Goal: Transaction & Acquisition: Subscribe to service/newsletter

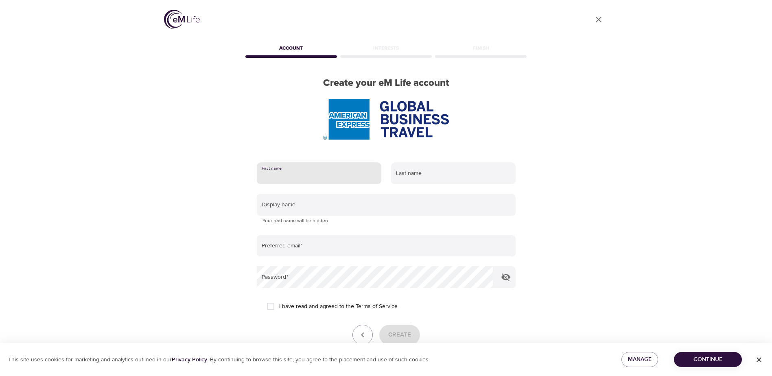
click at [327, 162] on input "text" at bounding box center [319, 173] width 125 height 22
type input "[PERSON_NAME]"
type input "[PERSON_NAME][EMAIL_ADDRESS][PERSON_NAME][DOMAIN_NAME]"
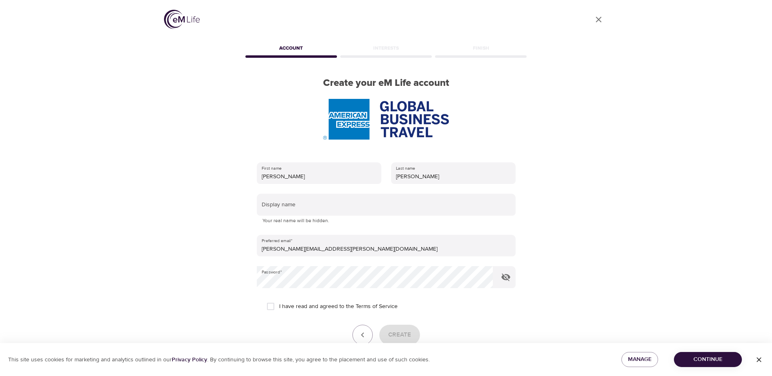
click at [331, 305] on span "I have read and agreed to the Terms of Service" at bounding box center [338, 306] width 118 height 9
click at [279, 305] on input "I have read and agreed to the Terms of Service" at bounding box center [270, 306] width 17 height 17
checkbox input "true"
click at [403, 337] on span "Create" at bounding box center [399, 335] width 23 height 11
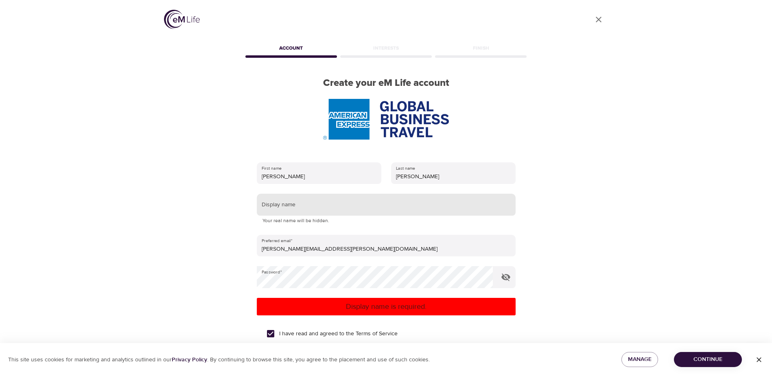
click at [344, 206] on input "text" at bounding box center [386, 205] width 259 height 22
type input "[PERSON_NAME]"
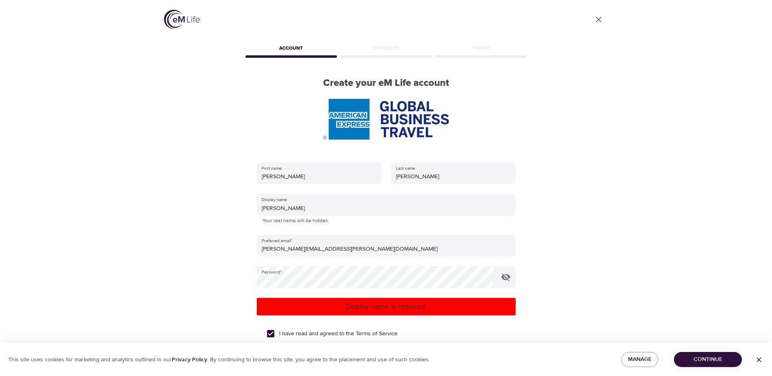
click at [570, 281] on div "User Profile Account Interests Finish Create your eM Life account First name [P…" at bounding box center [386, 188] width 464 height 376
click at [700, 358] on span "Continue" at bounding box center [708, 360] width 55 height 10
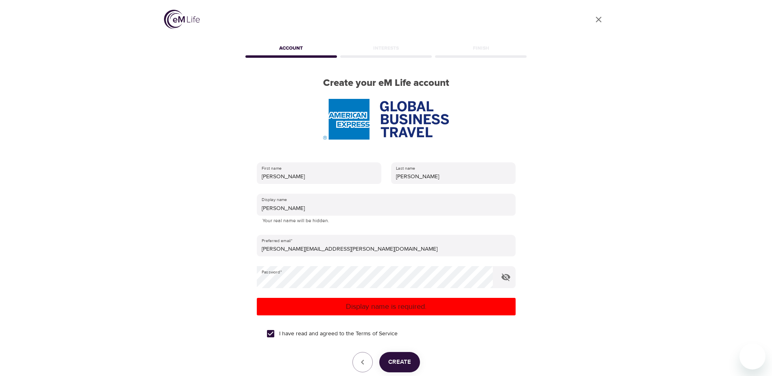
click at [412, 363] on button "Create" at bounding box center [399, 362] width 41 height 20
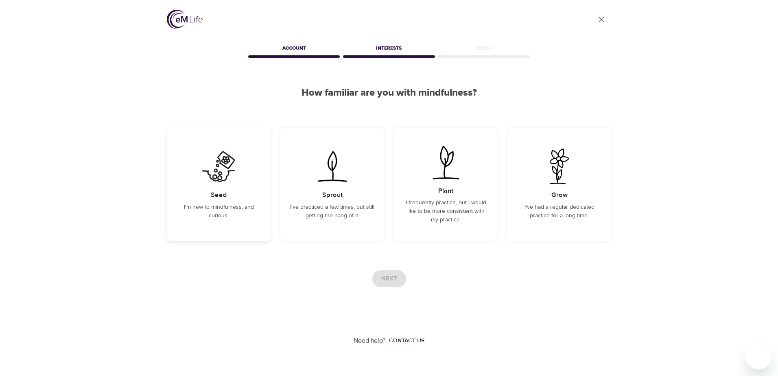
click at [232, 206] on p "I'm new to mindfulness, and curious." at bounding box center [219, 211] width 84 height 17
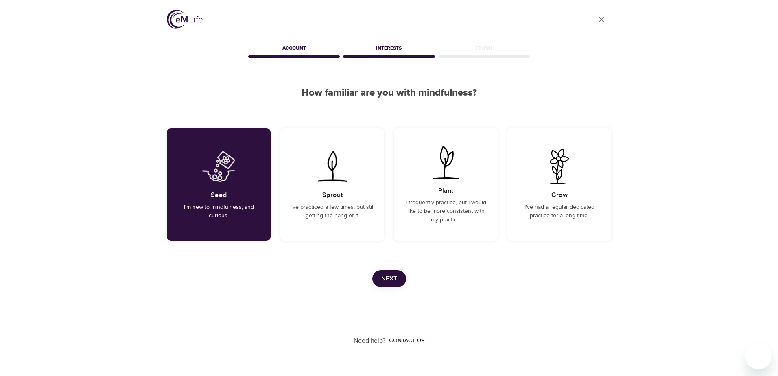
click at [381, 274] on span "Next" at bounding box center [389, 279] width 16 height 11
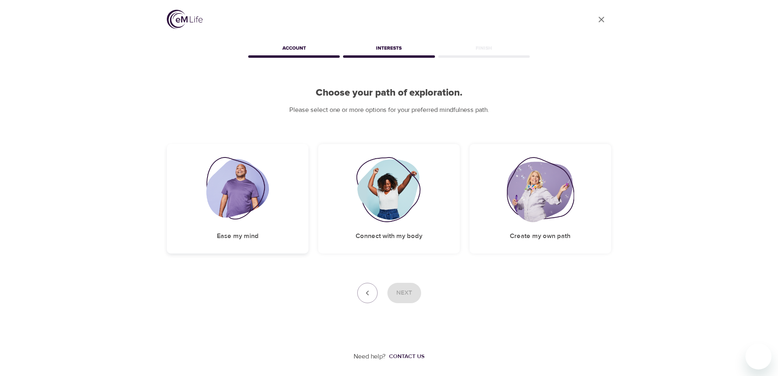
click at [251, 193] on img at bounding box center [237, 189] width 63 height 65
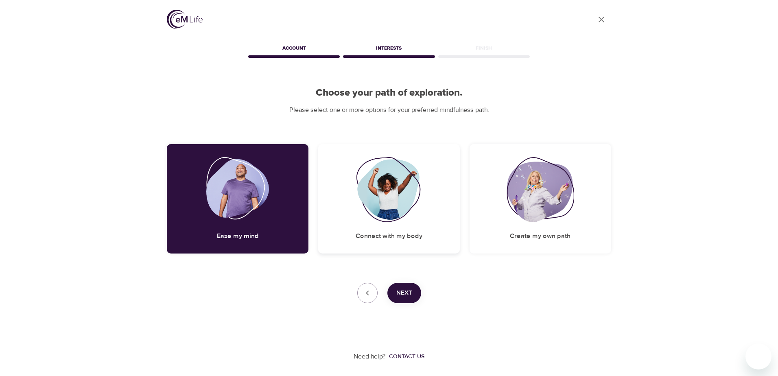
click at [381, 193] on img at bounding box center [389, 189] width 66 height 65
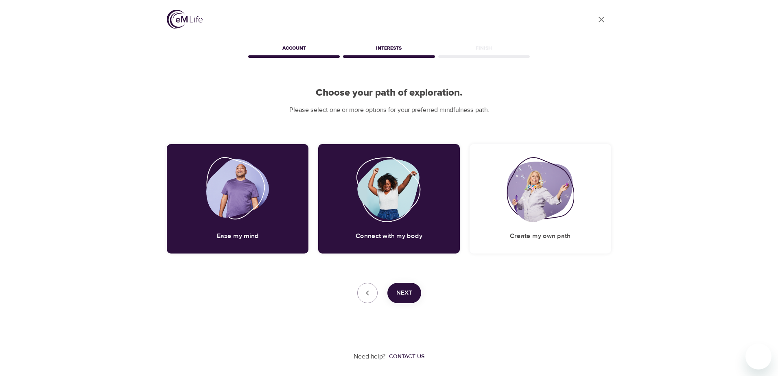
click at [405, 294] on span "Next" at bounding box center [405, 293] width 16 height 11
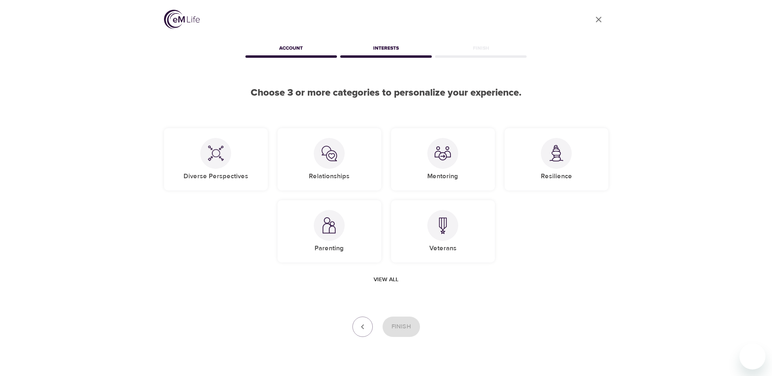
click at [386, 276] on span "View all" at bounding box center [386, 280] width 25 height 10
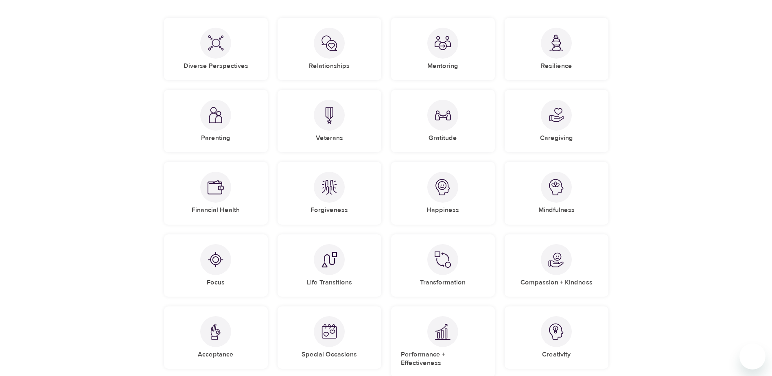
scroll to position [149, 0]
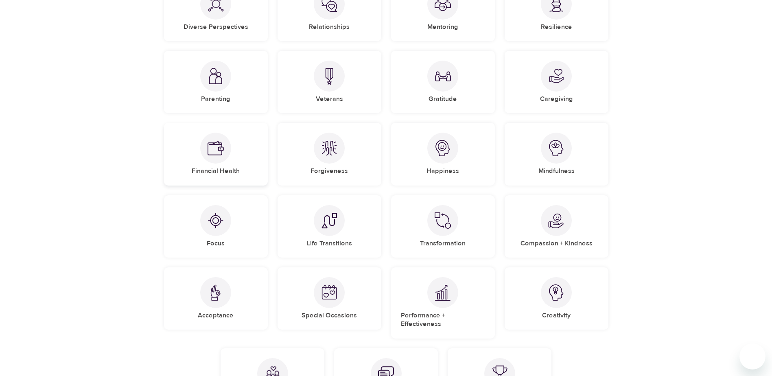
click at [210, 151] on img at bounding box center [216, 148] width 16 height 16
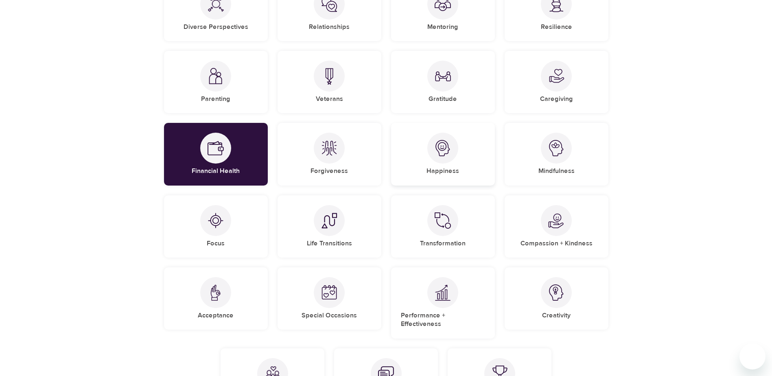
click at [444, 145] on img at bounding box center [443, 148] width 16 height 16
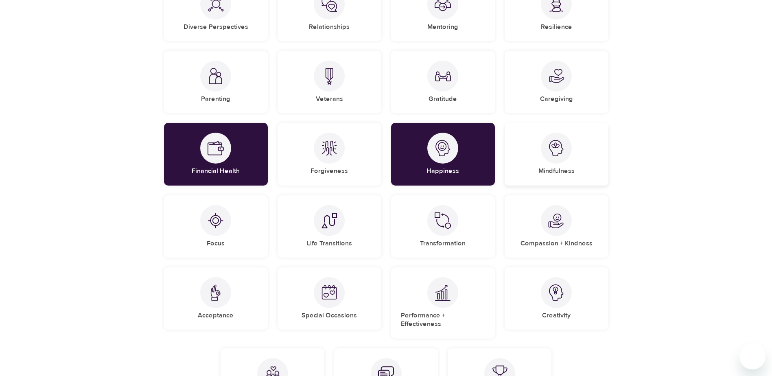
click at [567, 147] on div at bounding box center [556, 148] width 31 height 31
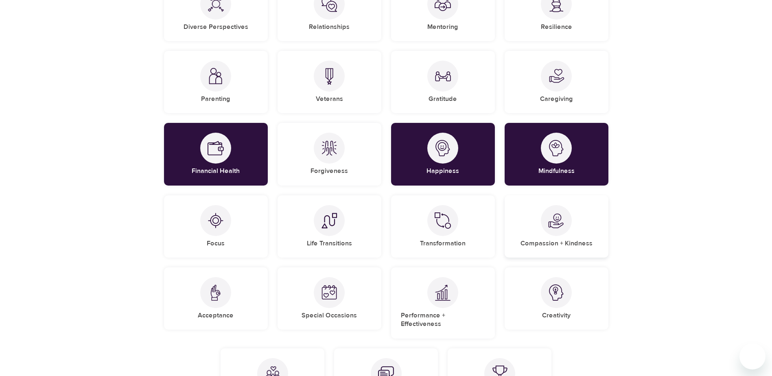
click at [560, 231] on div at bounding box center [556, 220] width 31 height 31
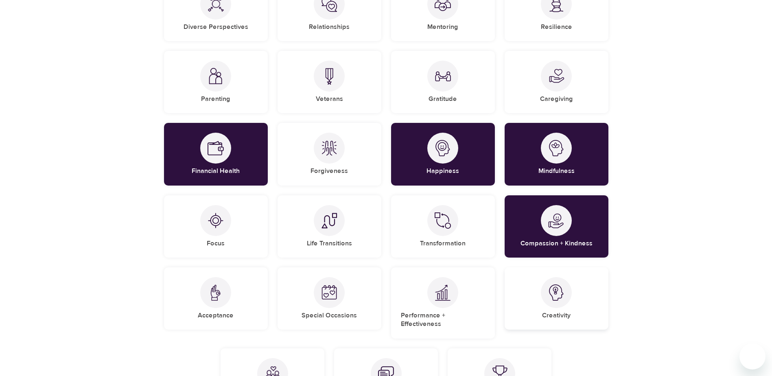
click at [553, 307] on div at bounding box center [556, 292] width 31 height 31
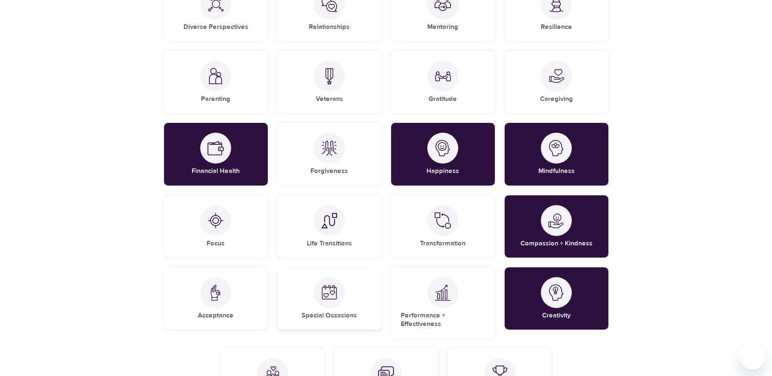
click at [319, 294] on div at bounding box center [329, 292] width 31 height 31
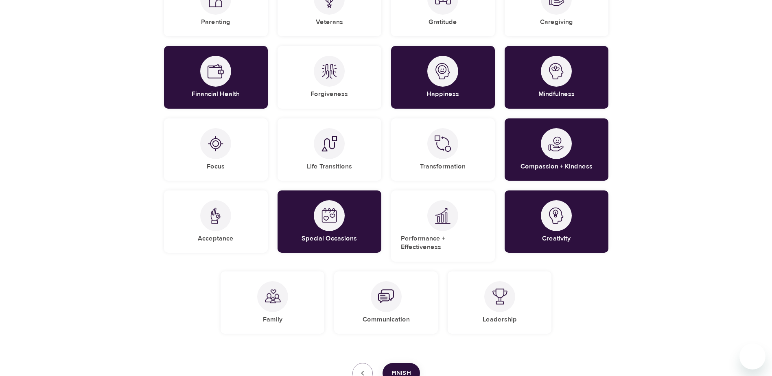
scroll to position [242, 0]
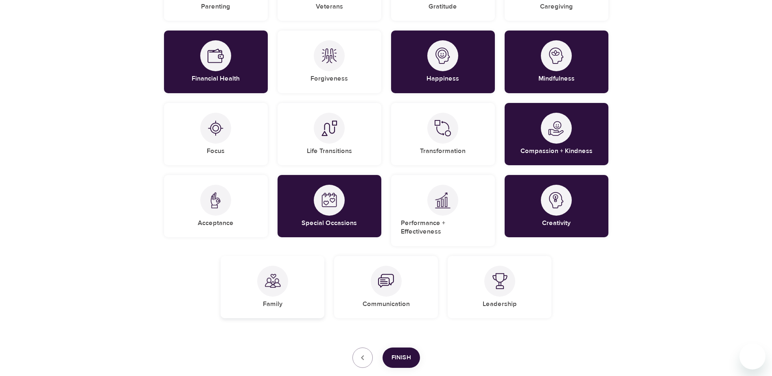
click at [290, 274] on div "Family" at bounding box center [273, 287] width 104 height 62
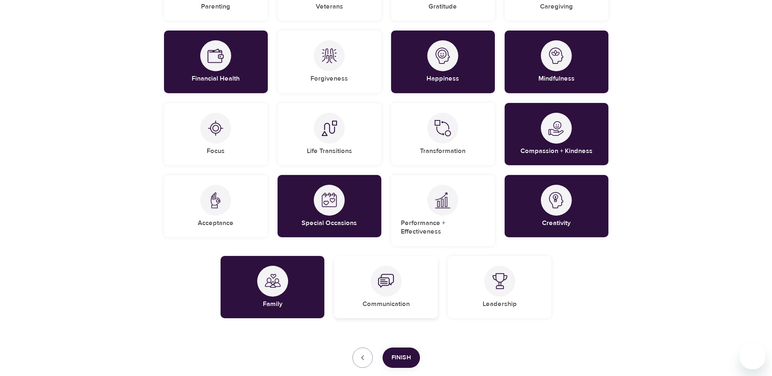
click at [393, 278] on img at bounding box center [386, 281] width 16 height 16
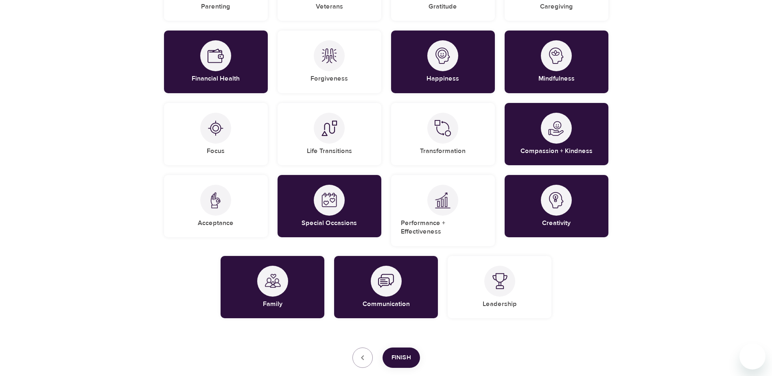
click at [401, 353] on span "Finish" at bounding box center [402, 358] width 20 height 11
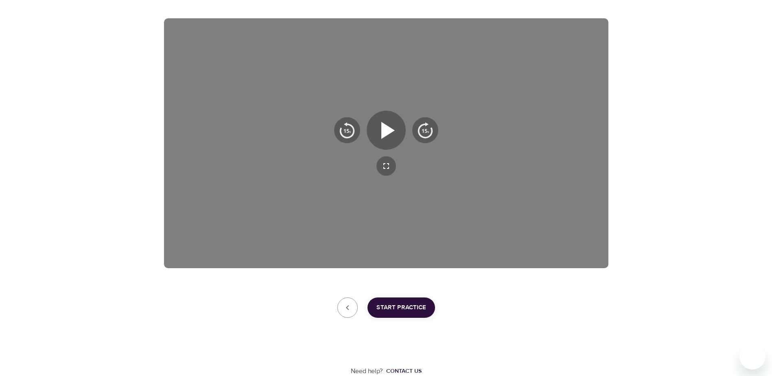
scroll to position [84, 0]
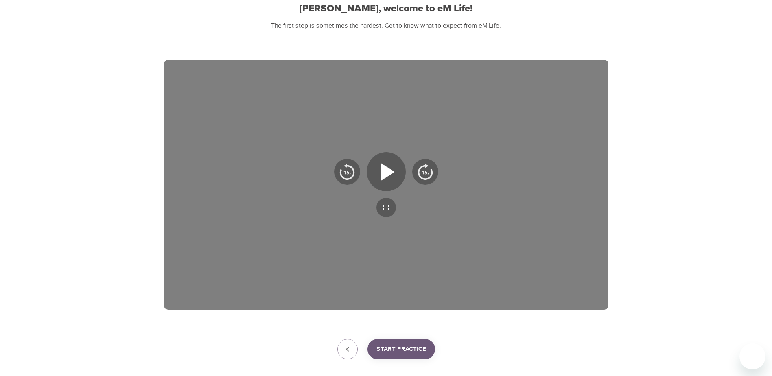
click at [403, 345] on span "Start Practice" at bounding box center [402, 349] width 50 height 11
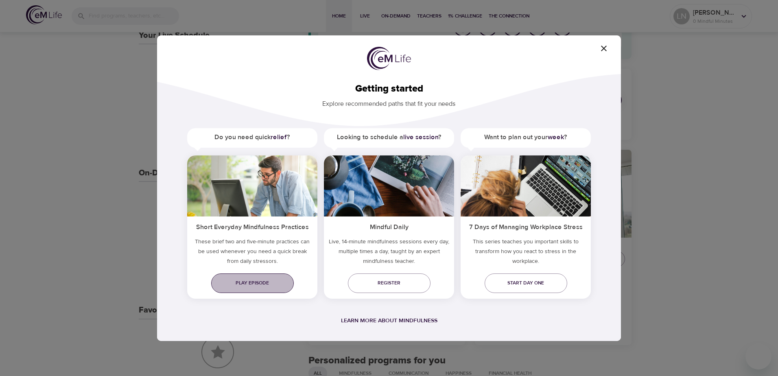
click at [253, 282] on span "Play episode" at bounding box center [253, 283] width 70 height 9
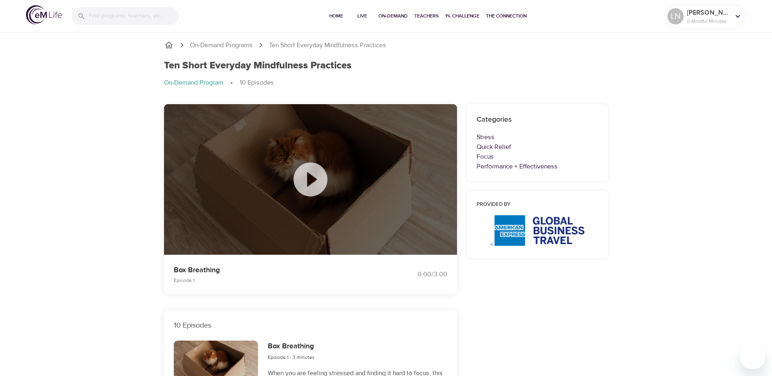
click at [313, 170] on icon at bounding box center [311, 179] width 34 height 34
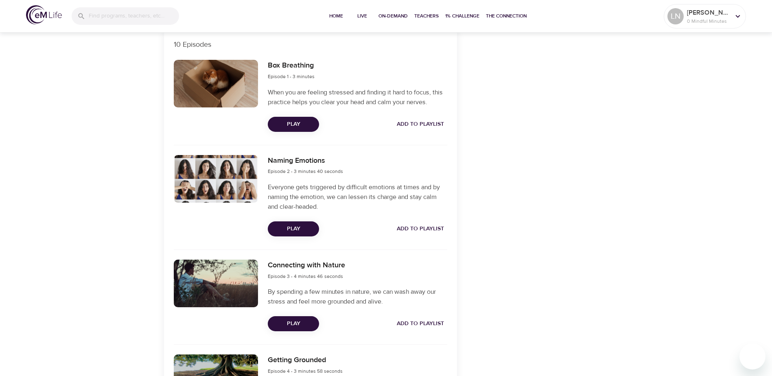
scroll to position [316, 0]
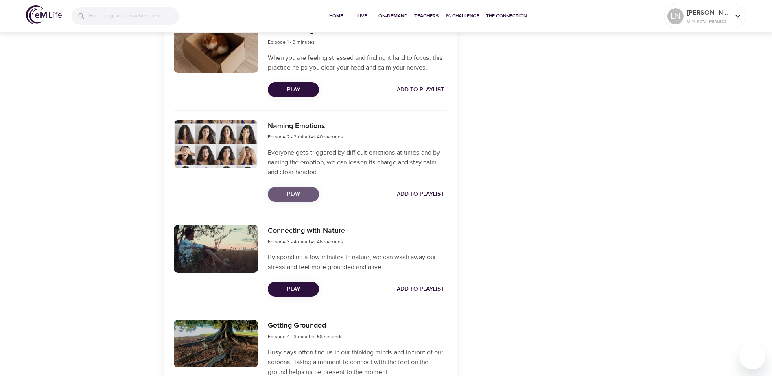
click at [287, 193] on span "Play" at bounding box center [293, 194] width 38 height 10
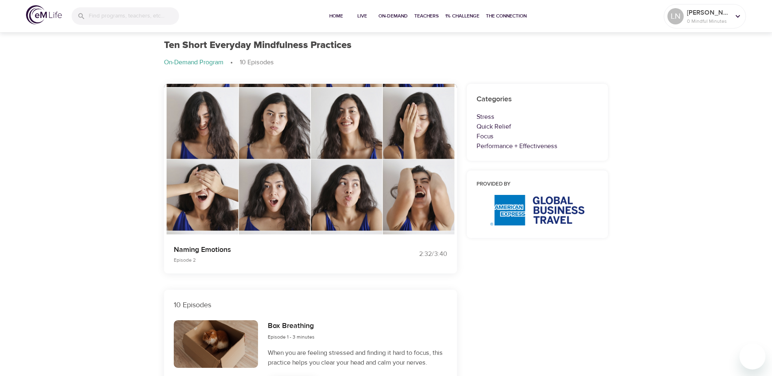
scroll to position [0, 0]
